Goal: Task Accomplishment & Management: Use online tool/utility

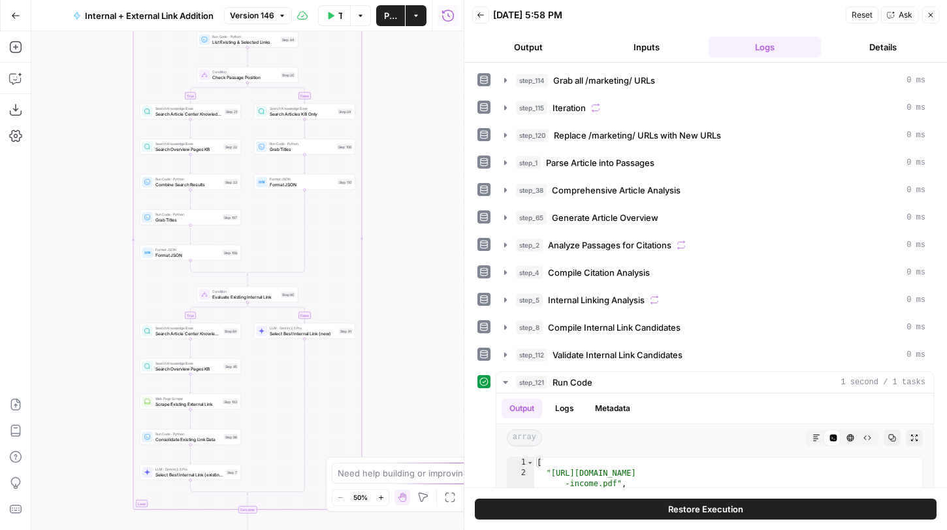
click at [287, 17] on button "Version 146" at bounding box center [258, 15] width 68 height 17
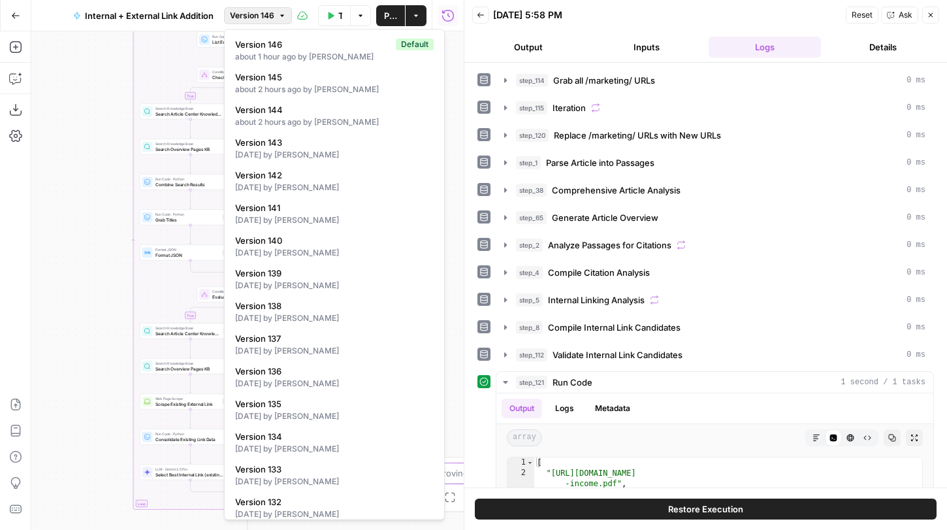
click at [279, 16] on icon "button" at bounding box center [282, 16] width 8 height 8
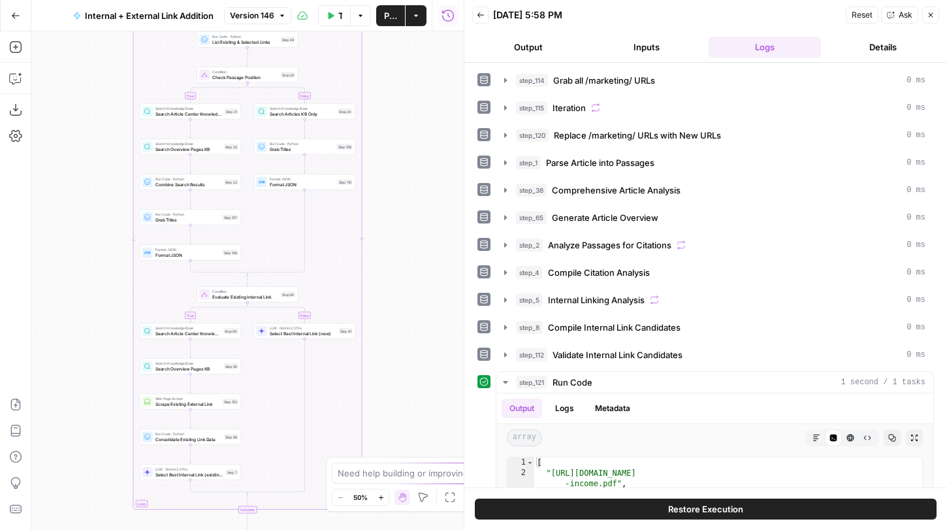
click at [931, 18] on icon "button" at bounding box center [931, 15] width 8 height 8
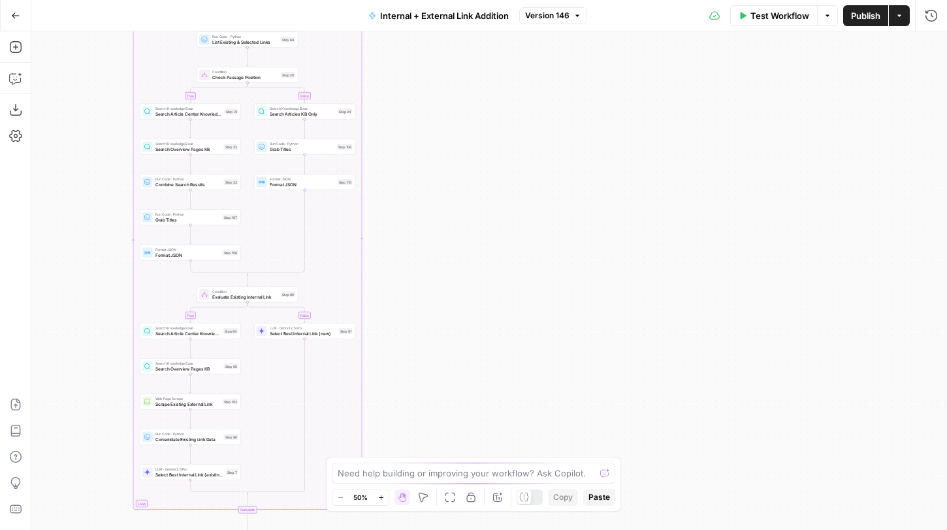
drag, startPoint x: 605, startPoint y: 293, endPoint x: 793, endPoint y: 142, distance: 241.5
click at [793, 142] on div "true false true false true false Workflow Set Inputs Inputs Run Code · Python G…" at bounding box center [489, 280] width 916 height 498
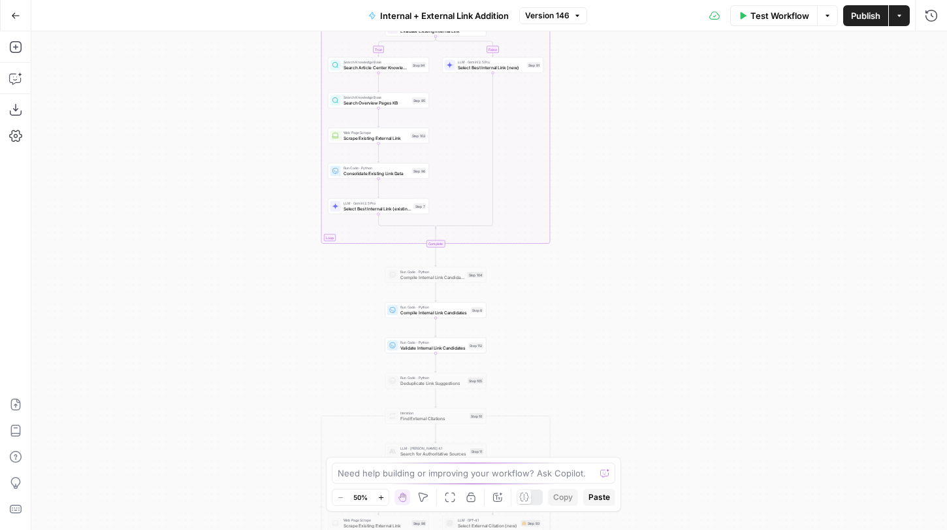
drag, startPoint x: 675, startPoint y: 273, endPoint x: 673, endPoint y: 198, distance: 75.1
click at [673, 197] on div "true false true false true false Workflow Set Inputs Inputs Run Code · Python G…" at bounding box center [489, 280] width 916 height 498
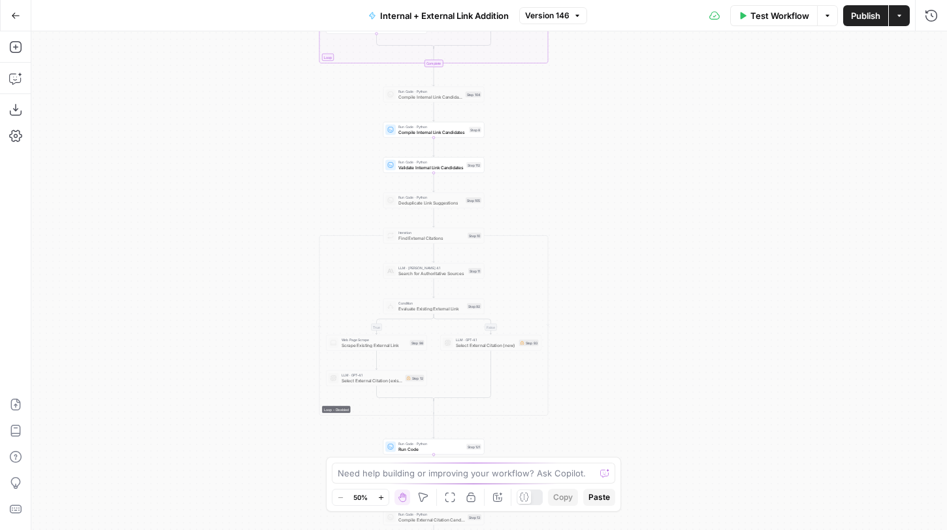
drag, startPoint x: 653, startPoint y: 329, endPoint x: 587, endPoint y: 510, distance: 192.6
click at [590, 500] on body "LegalZoom New Home Browse Insights Opportunities Your Data Recent Grids Article…" at bounding box center [473, 265] width 947 height 530
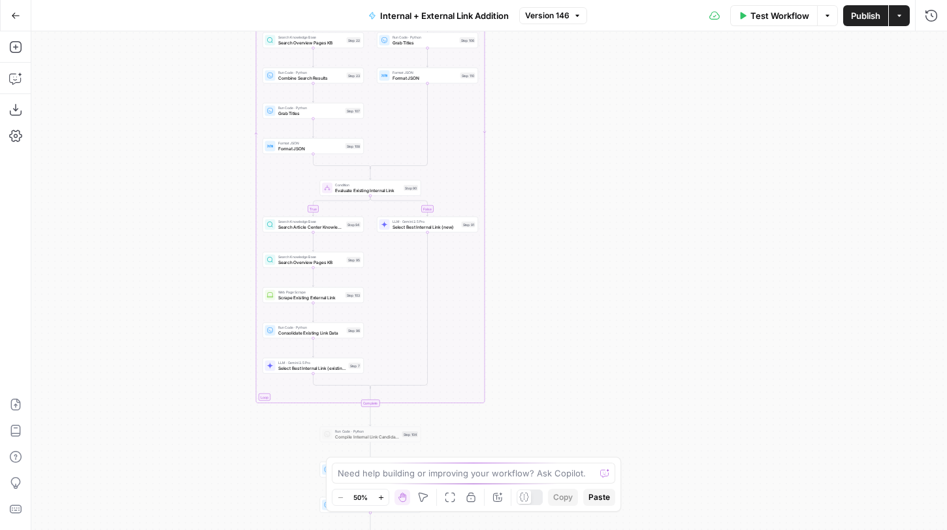
drag, startPoint x: 579, startPoint y: 459, endPoint x: 579, endPoint y: 499, distance: 39.8
click at [579, 499] on body "LegalZoom New Home Browse Insights Opportunities Your Data Recent Grids Article…" at bounding box center [473, 265] width 947 height 530
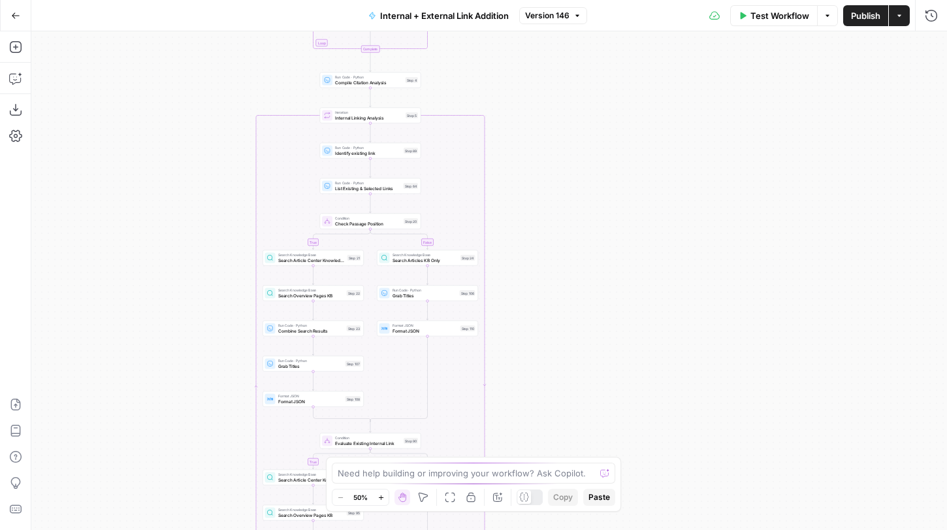
drag, startPoint x: 541, startPoint y: 137, endPoint x: 541, endPoint y: 323, distance: 186.1
click at [541, 323] on div "true false true false true false Workflow Set Inputs Inputs Run Code · Python G…" at bounding box center [489, 280] width 916 height 498
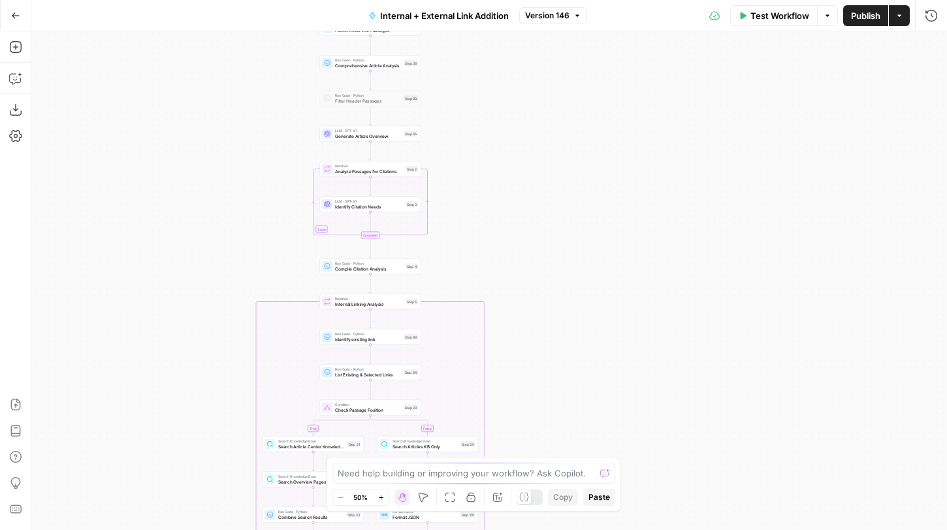
drag, startPoint x: 530, startPoint y: 100, endPoint x: 531, endPoint y: 289, distance: 188.7
click at [531, 289] on div "true false true false true false Workflow Set Inputs Inputs Run Code · Python G…" at bounding box center [489, 280] width 916 height 498
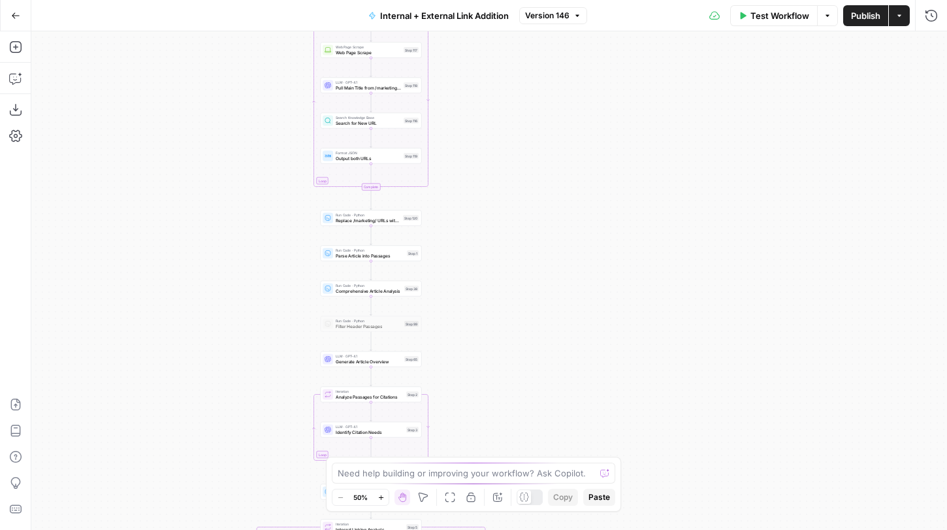
drag, startPoint x: 513, startPoint y: 225, endPoint x: 513, endPoint y: 355, distance: 129.3
click at [513, 353] on div "true false true false true false Workflow Set Inputs Inputs Run Code · Python G…" at bounding box center [489, 280] width 916 height 498
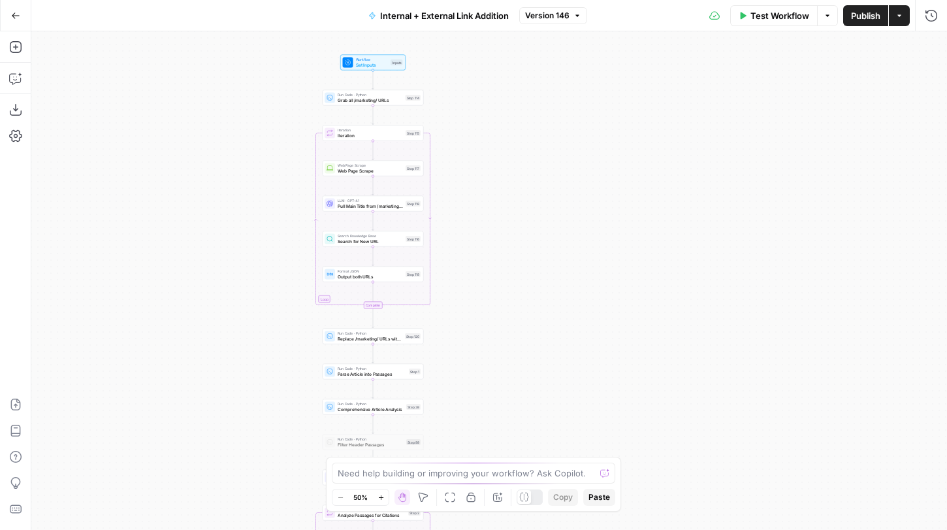
drag, startPoint x: 515, startPoint y: 218, endPoint x: 537, endPoint y: 278, distance: 63.4
click at [536, 277] on div "true false true false true false Workflow Set Inputs Inputs Run Code · Python G…" at bounding box center [489, 280] width 916 height 498
